Goal: Task Accomplishment & Management: Use online tool/utility

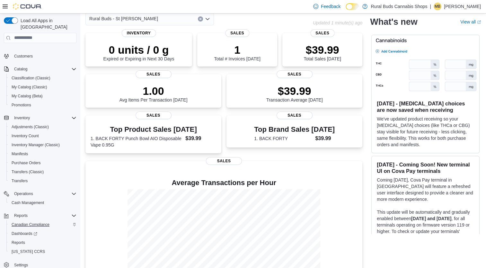
scroll to position [42, 0]
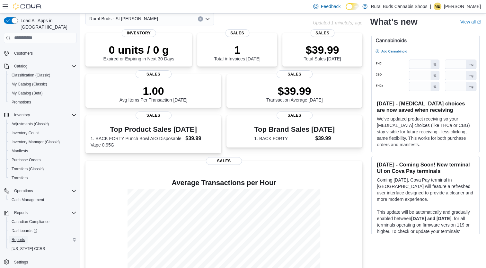
click at [22, 237] on span "Reports" at bounding box center [18, 239] width 13 height 5
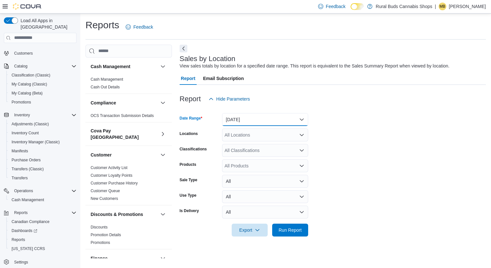
click at [299, 120] on button "[DATE]" at bounding box center [265, 119] width 86 height 13
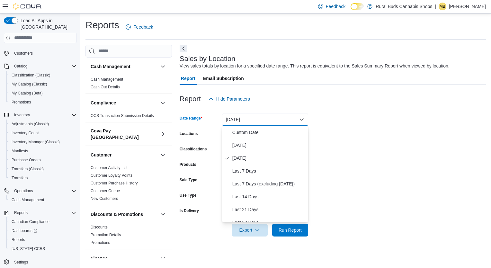
click at [371, 121] on form "Date Range [DATE] Locations All Locations Classifications All Classifications P…" at bounding box center [333, 170] width 306 height 131
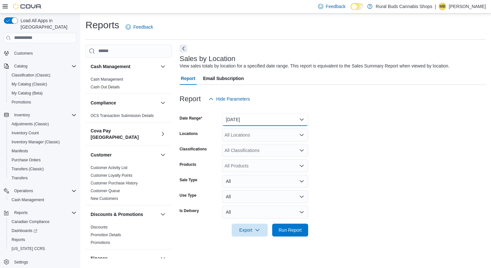
click at [277, 115] on button "[DATE]" at bounding box center [265, 119] width 86 height 13
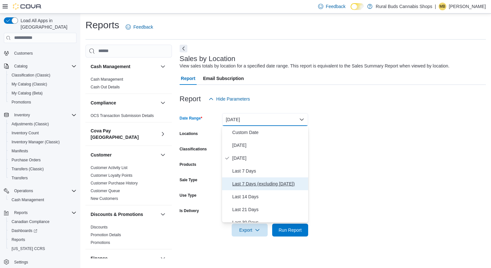
click at [255, 181] on span "Last 7 Days (excluding [DATE])" at bounding box center [268, 184] width 73 height 8
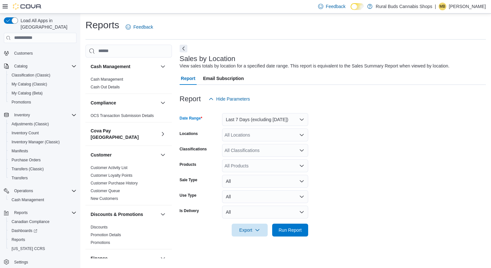
click at [302, 136] on icon "Open list of options" at bounding box center [301, 134] width 5 height 5
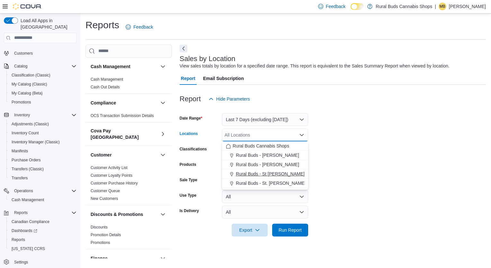
click at [259, 174] on span "Rural Buds - St [PERSON_NAME]" at bounding box center [270, 174] width 69 height 6
click at [357, 151] on form "Date Range Last 7 Days (excluding [DATE]) Locations Rural Buds - [GEOGRAPHIC_DA…" at bounding box center [333, 170] width 306 height 131
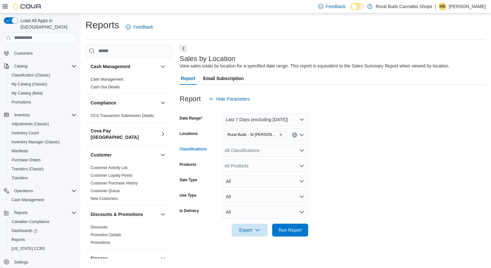
click at [300, 150] on icon "Open list of options" at bounding box center [302, 150] width 4 height 2
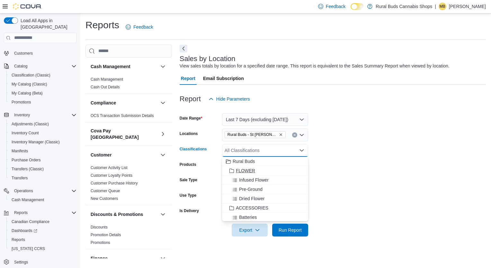
click at [243, 170] on span "FLOWER" at bounding box center [245, 170] width 19 height 6
click at [249, 161] on span "EDIBLES" at bounding box center [245, 161] width 19 height 6
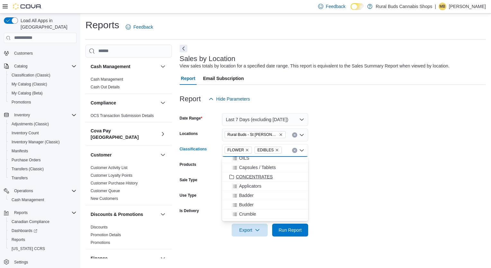
click at [254, 178] on span "CONCENTRATES" at bounding box center [254, 176] width 37 height 6
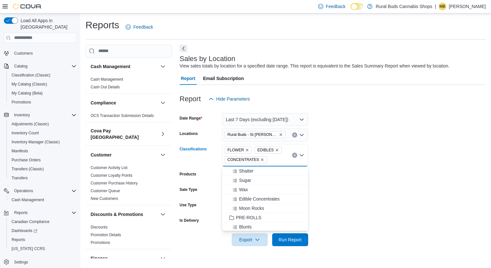
scroll to position [514, 0]
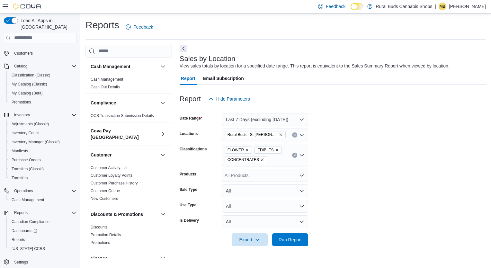
click at [359, 256] on div "Sales by Location View sales totals by location for a specified date range. Thi…" at bounding box center [333, 152] width 306 height 214
click at [276, 166] on div "FLOWER EDIBLES CONCENTRATES" at bounding box center [265, 155] width 86 height 22
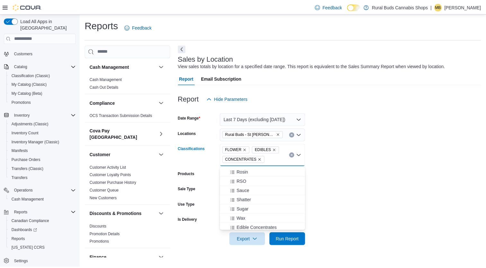
scroll to position [514, 0]
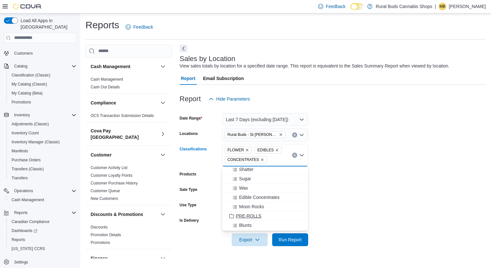
click at [257, 215] on span "PRE-ROLLS" at bounding box center [248, 216] width 25 height 6
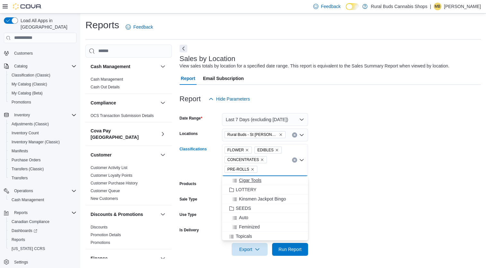
scroll to position [771, 0]
click at [245, 201] on span "Topicals" at bounding box center [244, 201] width 16 height 6
click at [247, 217] on span "Beverages" at bounding box center [247, 217] width 22 height 6
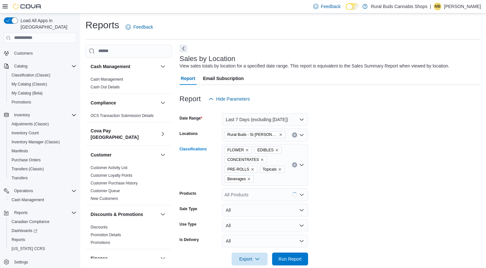
scroll to position [10, 0]
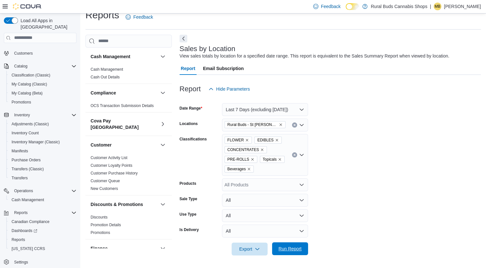
click at [288, 248] on span "Run Report" at bounding box center [290, 248] width 23 height 6
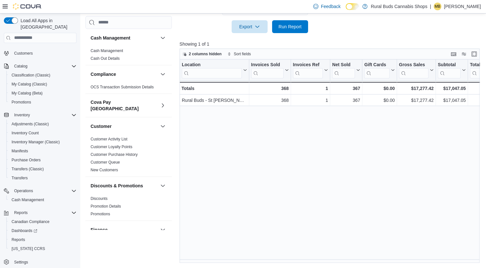
click at [334, 241] on div "Location Click to view column header actions Invoices Sold Click to view column…" at bounding box center [331, 161] width 303 height 204
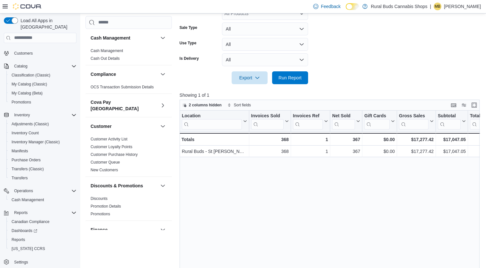
scroll to position [104, 0]
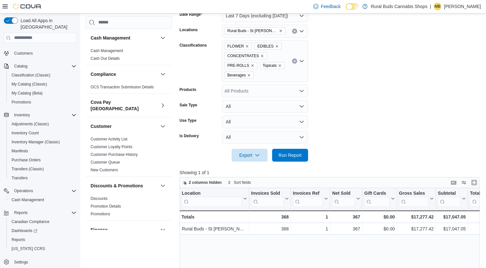
click at [278, 77] on div "FLOWER EDIBLES CONCENTRATES PRE-ROLLS Topicals Beverages" at bounding box center [265, 61] width 86 height 42
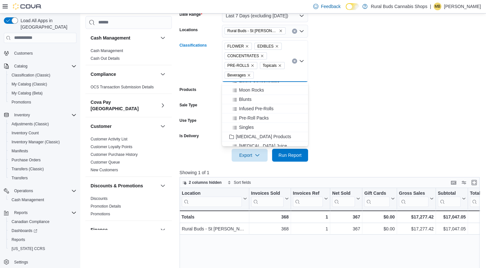
scroll to position [610, 0]
click at [253, 137] on span "THC VAPES" at bounding box center [248, 137] width 25 height 6
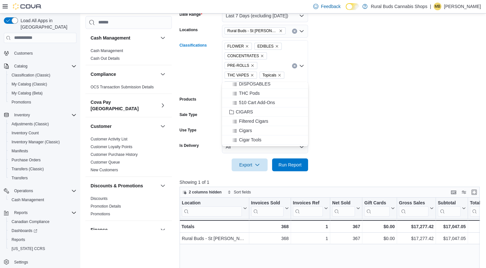
scroll to position [675, 0]
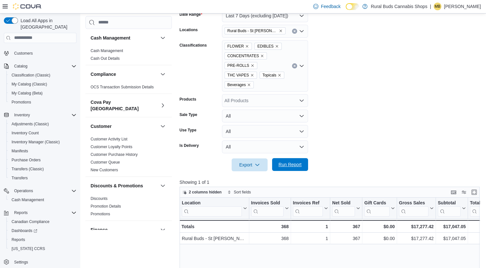
click at [293, 161] on span "Run Report" at bounding box center [290, 164] width 23 height 6
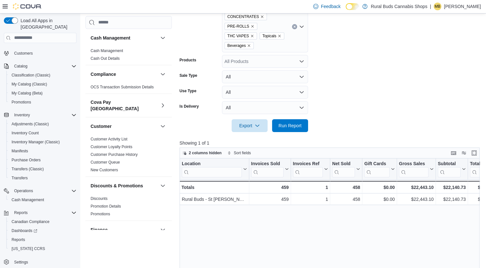
scroll to position [72, 0]
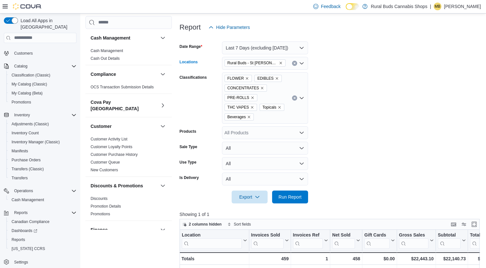
click at [295, 62] on icon "Clear input" at bounding box center [295, 63] width 2 height 2
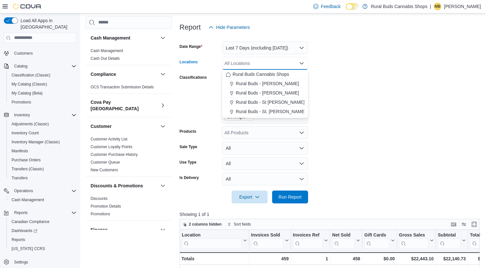
click at [337, 71] on form "Date Range Last 7 Days (excluding [DATE]) Locations All Locations Combo box. Se…" at bounding box center [331, 119] width 303 height 170
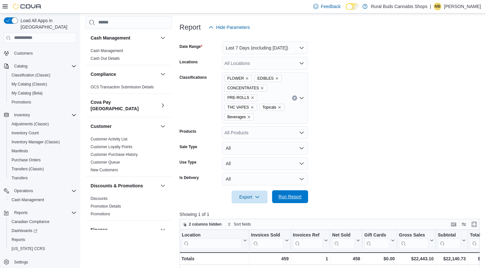
click at [283, 193] on span "Run Report" at bounding box center [290, 196] width 23 height 6
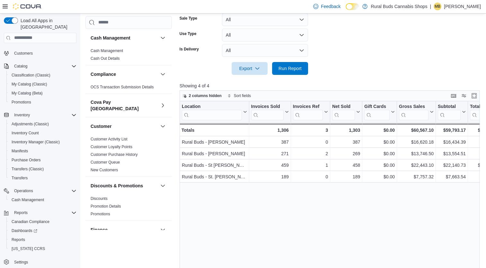
scroll to position [232, 0]
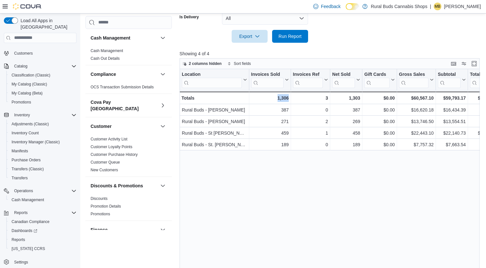
drag, startPoint x: 262, startPoint y: 263, endPoint x: 310, endPoint y: 263, distance: 47.5
click at [310, 263] on div "Reports Feedback Cash Management Cash Management Cash Out Details Compliance OC…" at bounding box center [283, 29] width 407 height 496
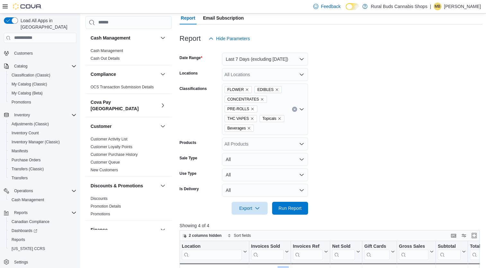
scroll to position [7, 0]
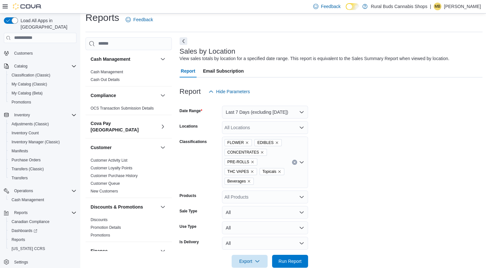
click at [294, 161] on icon "Clear input" at bounding box center [295, 162] width 2 height 2
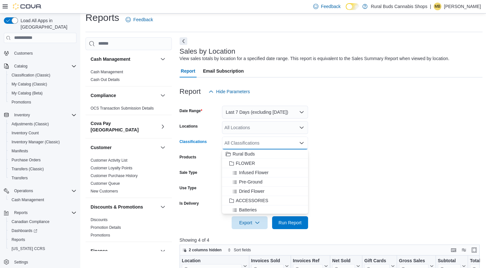
click at [333, 129] on form "Date Range Last 7 Days (excluding [DATE]) Locations All Locations Classificatio…" at bounding box center [331, 163] width 303 height 131
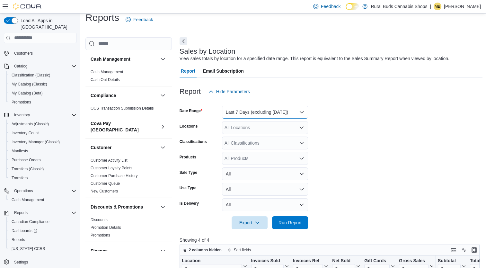
click at [298, 109] on button "Last 7 Days (excluding [DATE])" at bounding box center [265, 112] width 86 height 13
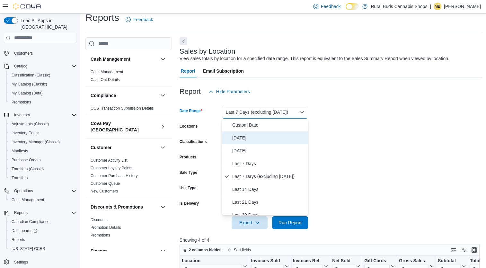
click at [237, 138] on span "[DATE]" at bounding box center [268, 138] width 73 height 8
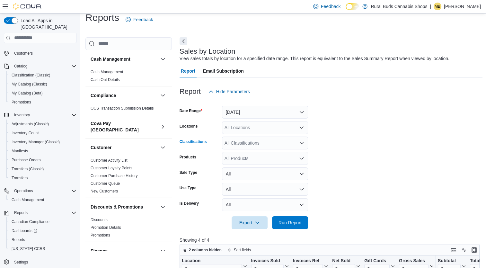
click at [297, 143] on div "All Classifications" at bounding box center [265, 143] width 86 height 13
